Goal: Information Seeking & Learning: Learn about a topic

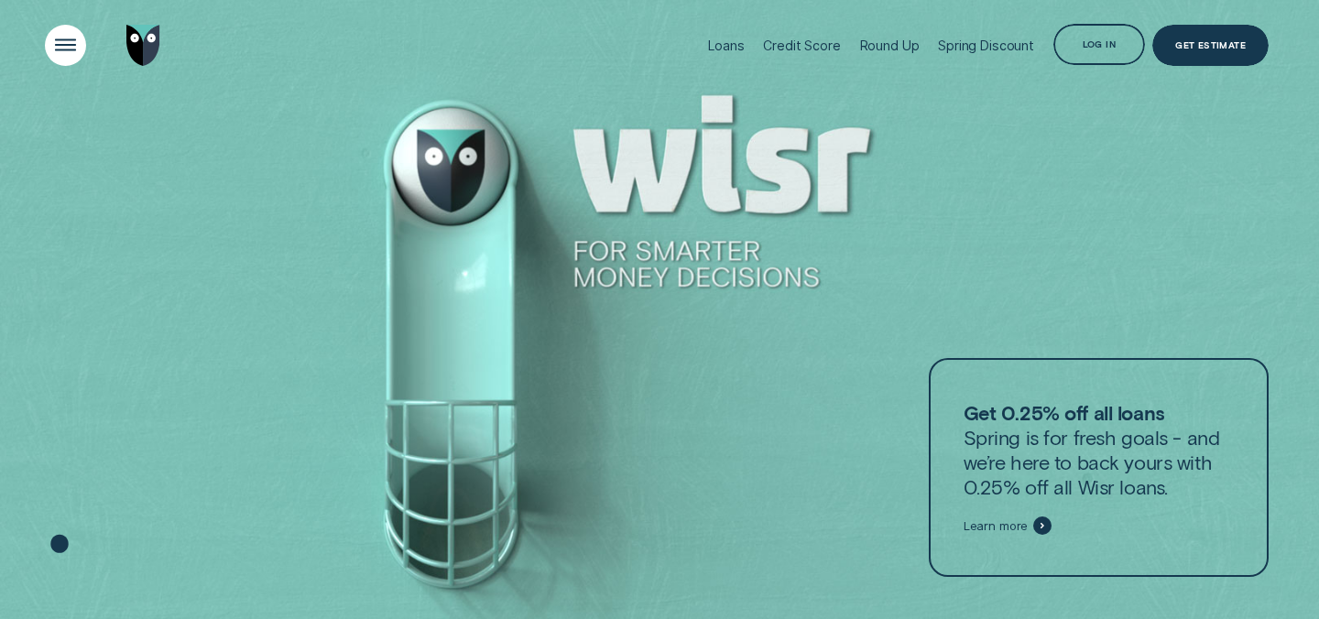
click at [59, 50] on div "Open Menu" at bounding box center [66, 45] width 59 height 59
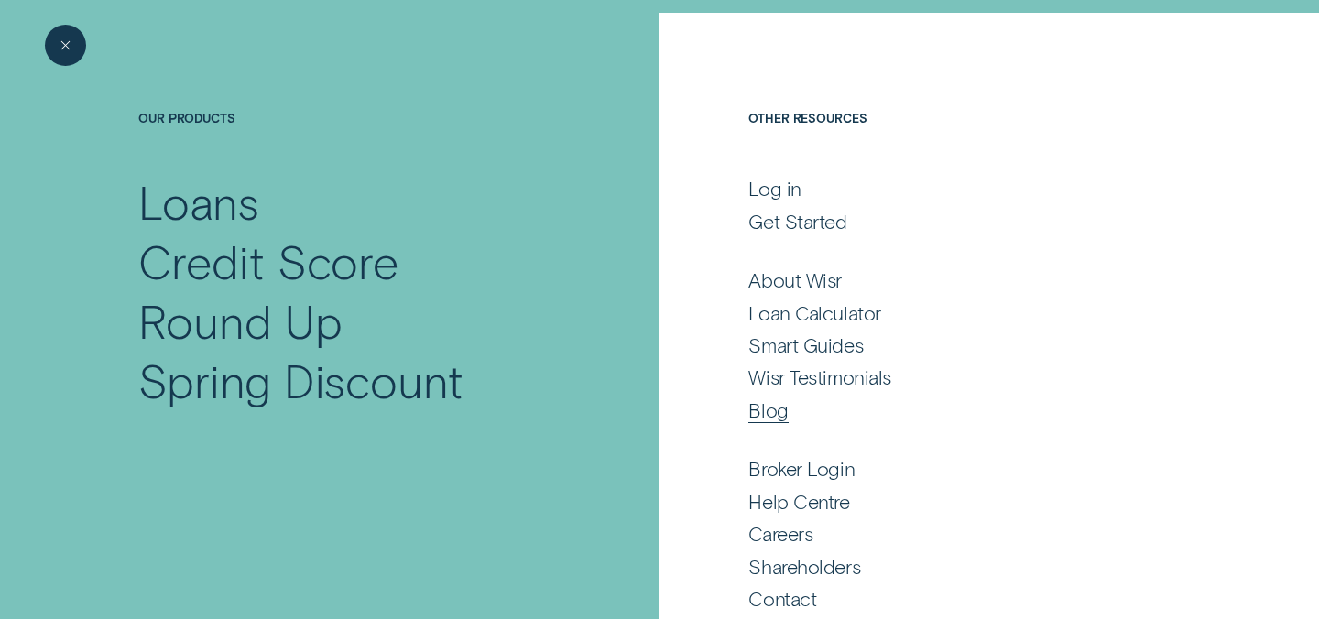
scroll to position [97, 0]
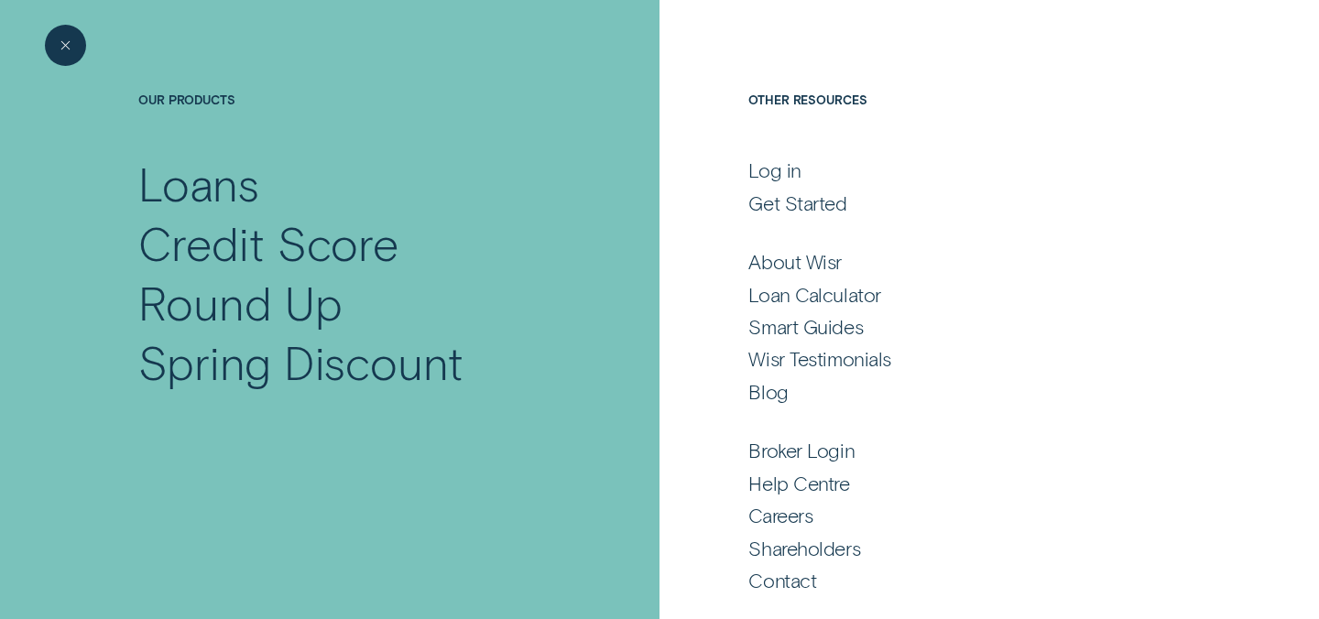
click at [202, 99] on h4 "Our Products" at bounding box center [350, 123] width 425 height 61
click at [193, 188] on div "Loans" at bounding box center [198, 184] width 121 height 60
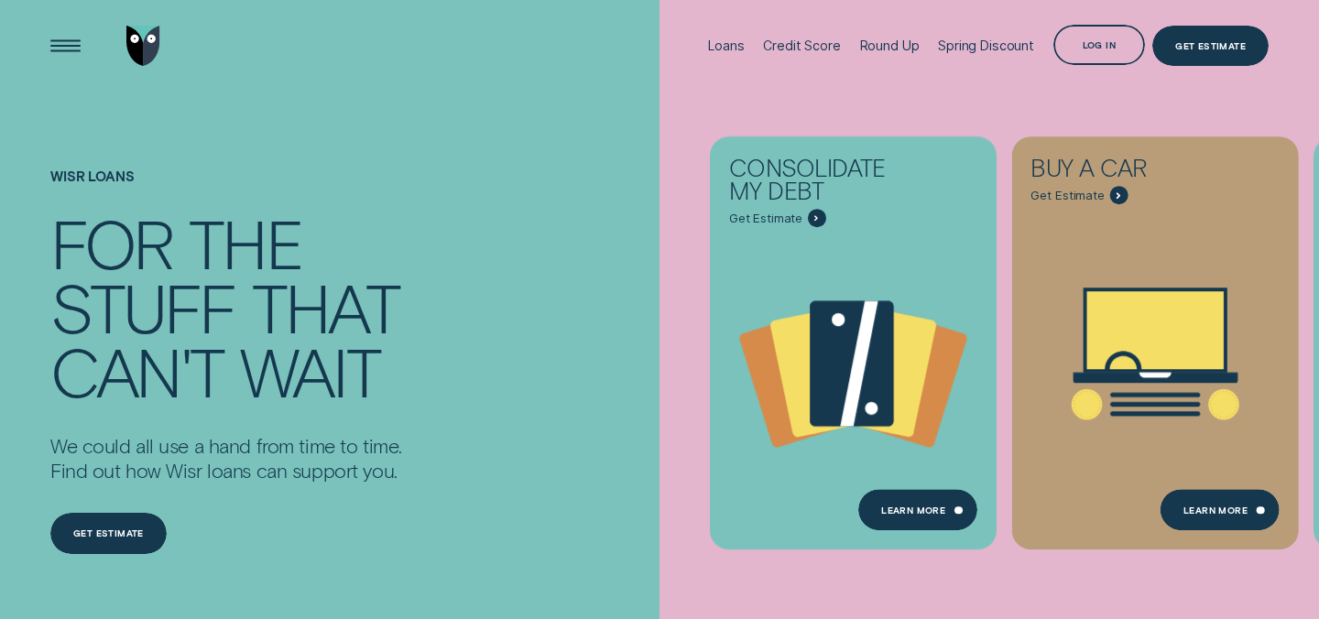
click at [690, 229] on ul "Consolidate my debt Get Estimate Loans - Debt Consolidation Learn more Learn mo…" at bounding box center [710, 343] width 101 height 687
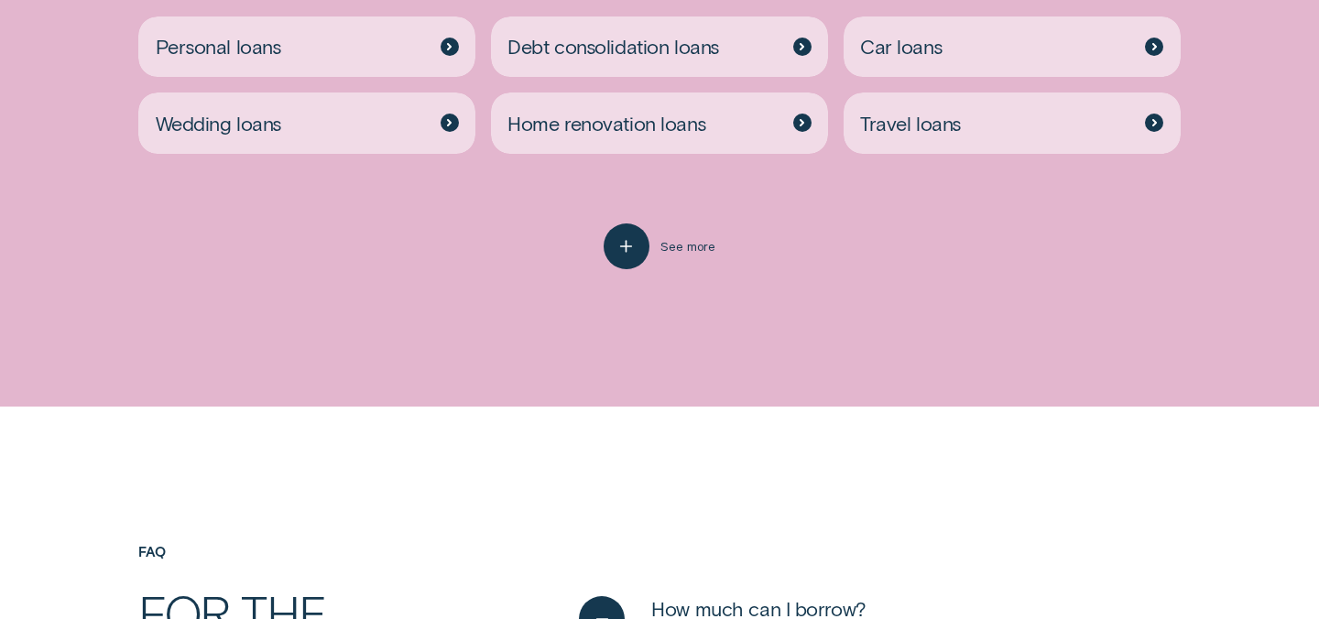
scroll to position [3840, 0]
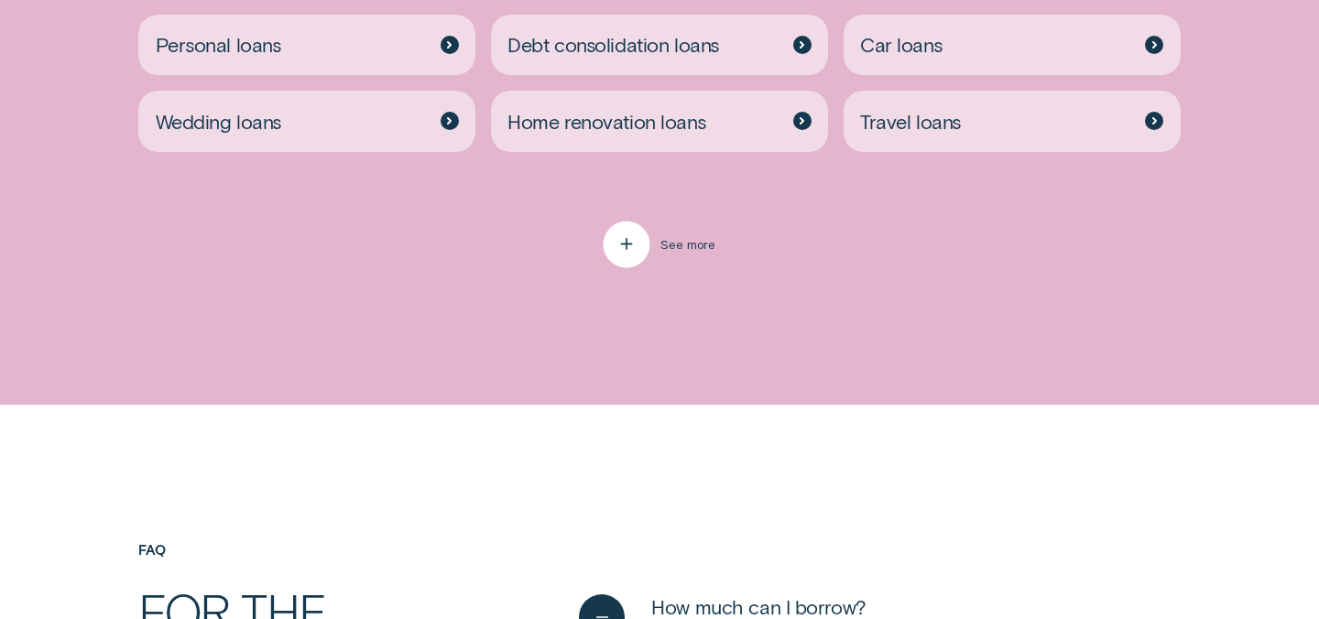
click at [619, 249] on icon "button" at bounding box center [626, 245] width 23 height 28
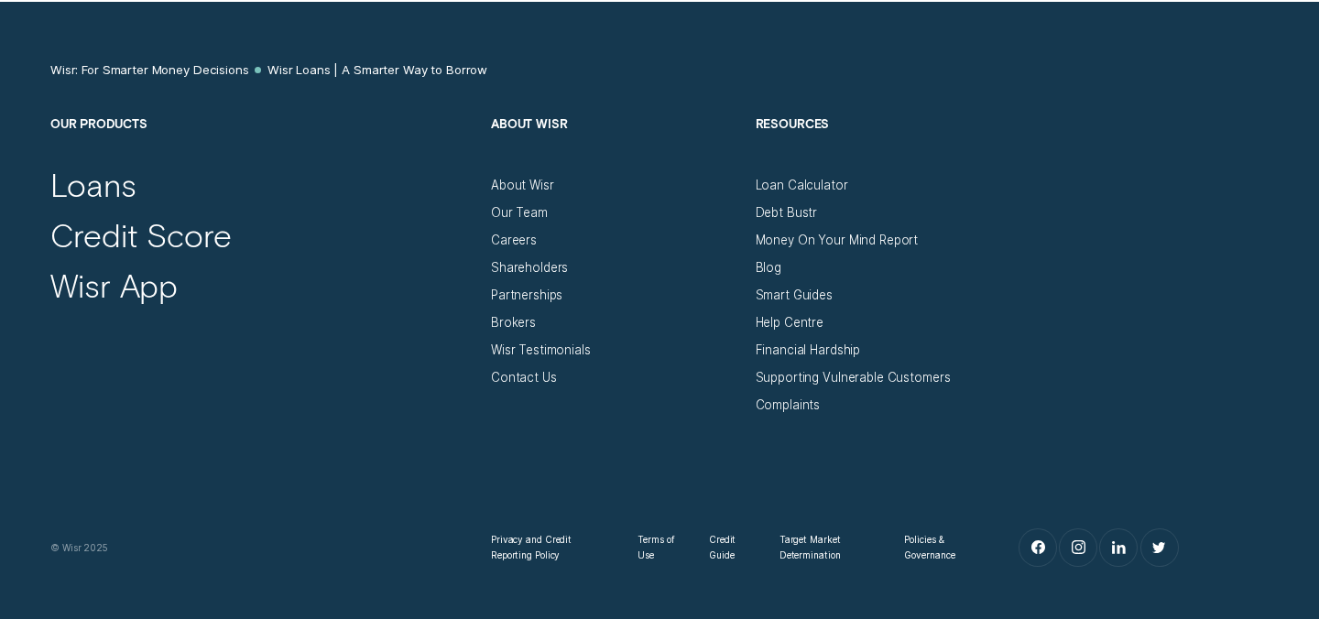
scroll to position [7371, 0]
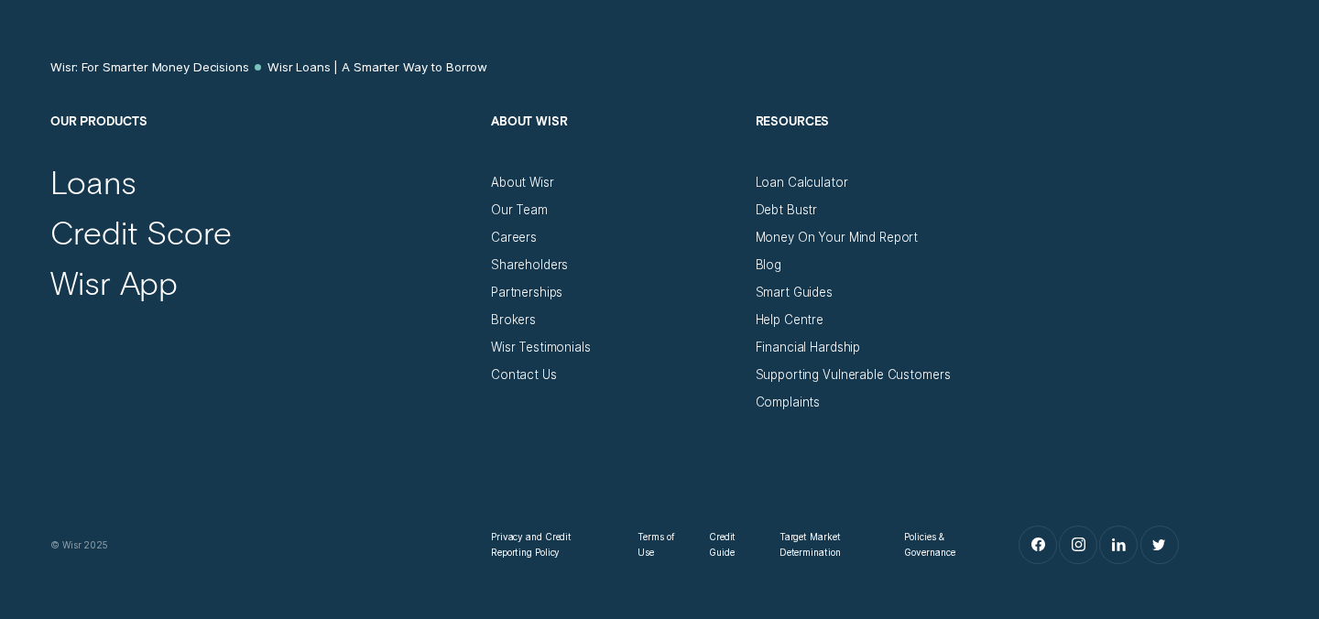
click at [602, 475] on div "Privacy and Credit Reporting Policy Terms of Use Credit Guide Target Market Det…" at bounding box center [660, 487] width 1234 height 155
click at [509, 324] on div "Brokers" at bounding box center [513, 320] width 45 height 16
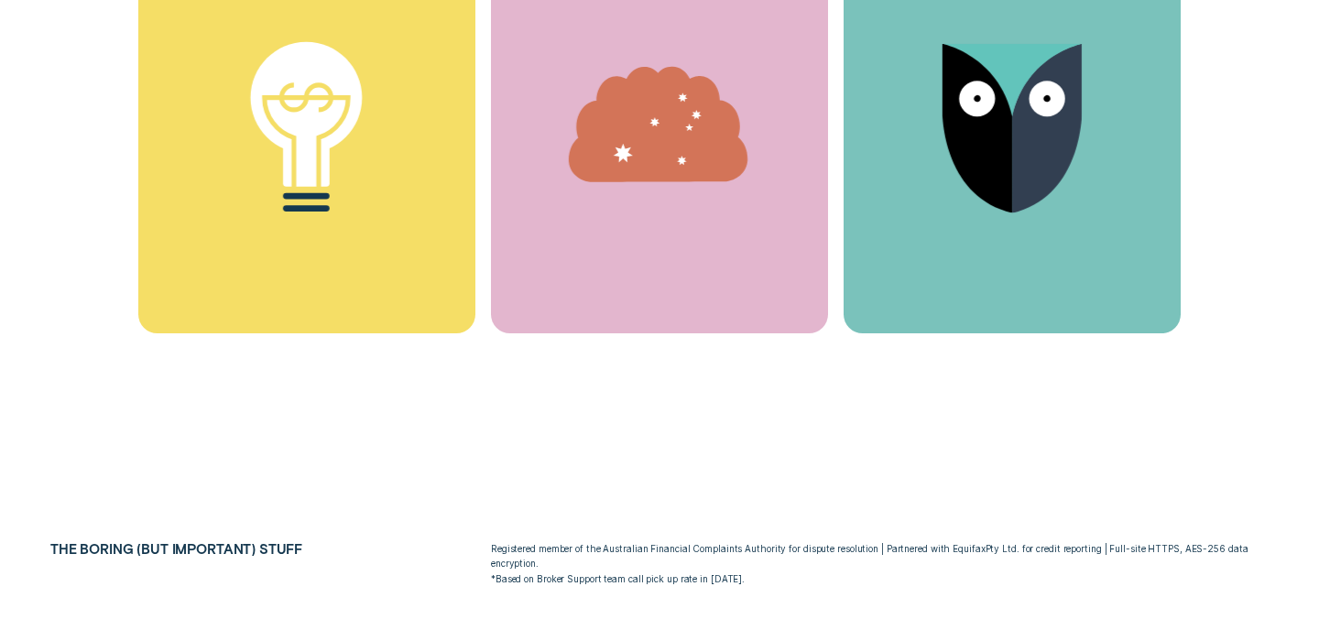
scroll to position [8911, 0]
